Goal: Find specific page/section: Find specific page/section

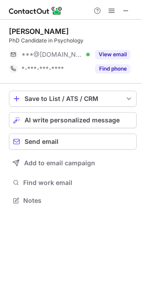
scroll to position [194, 142]
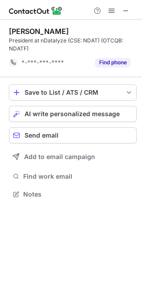
scroll to position [188, 142]
